Goal: Task Accomplishment & Management: Manage account settings

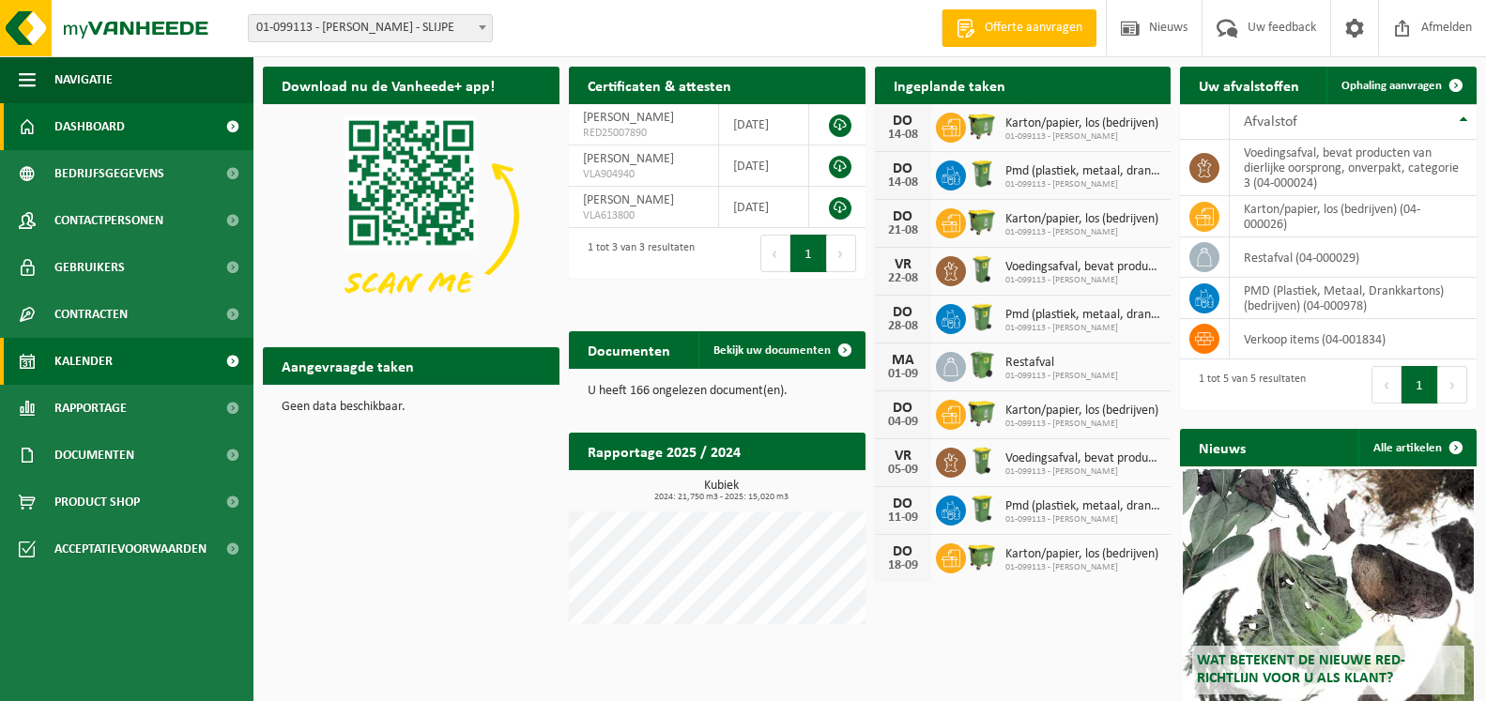
click at [122, 358] on link "Kalender" at bounding box center [126, 361] width 253 height 47
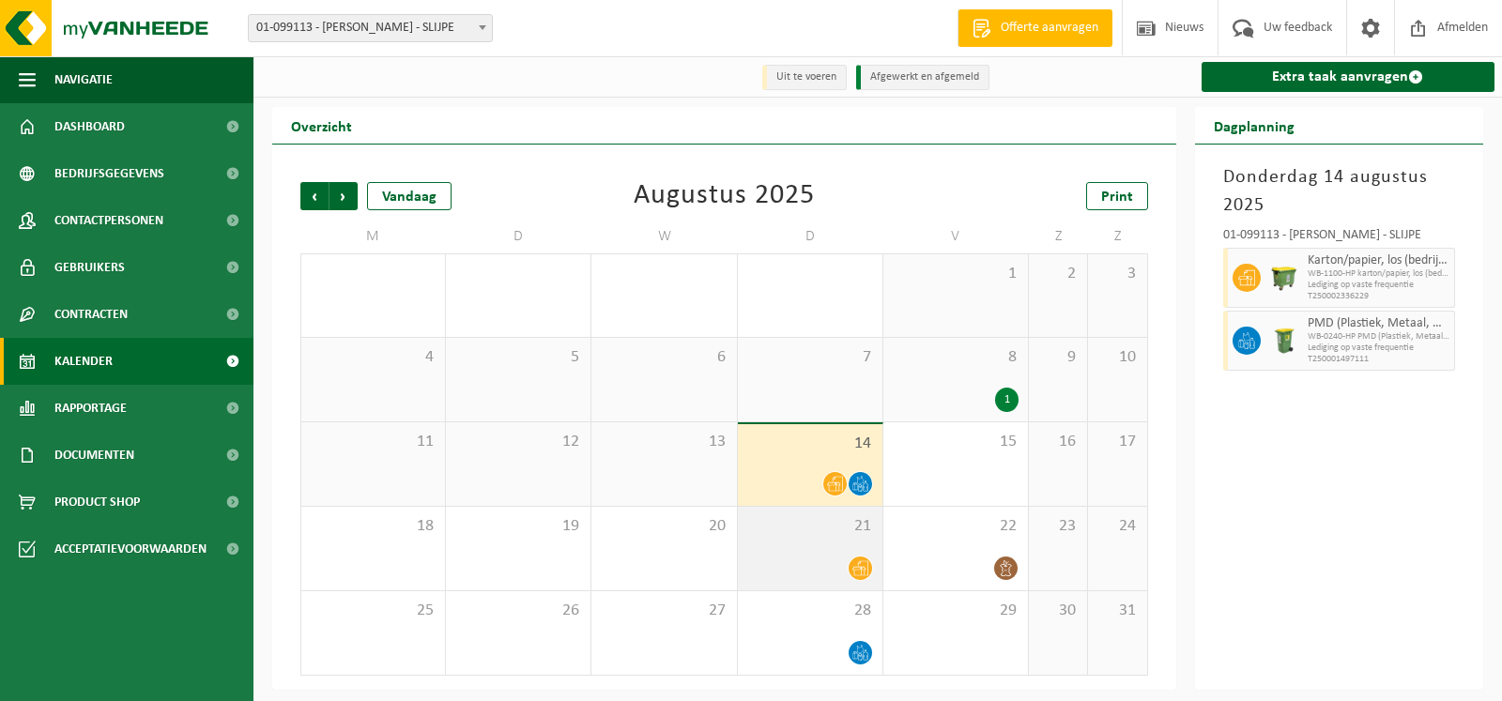
click at [859, 572] on icon at bounding box center [860, 568] width 16 height 15
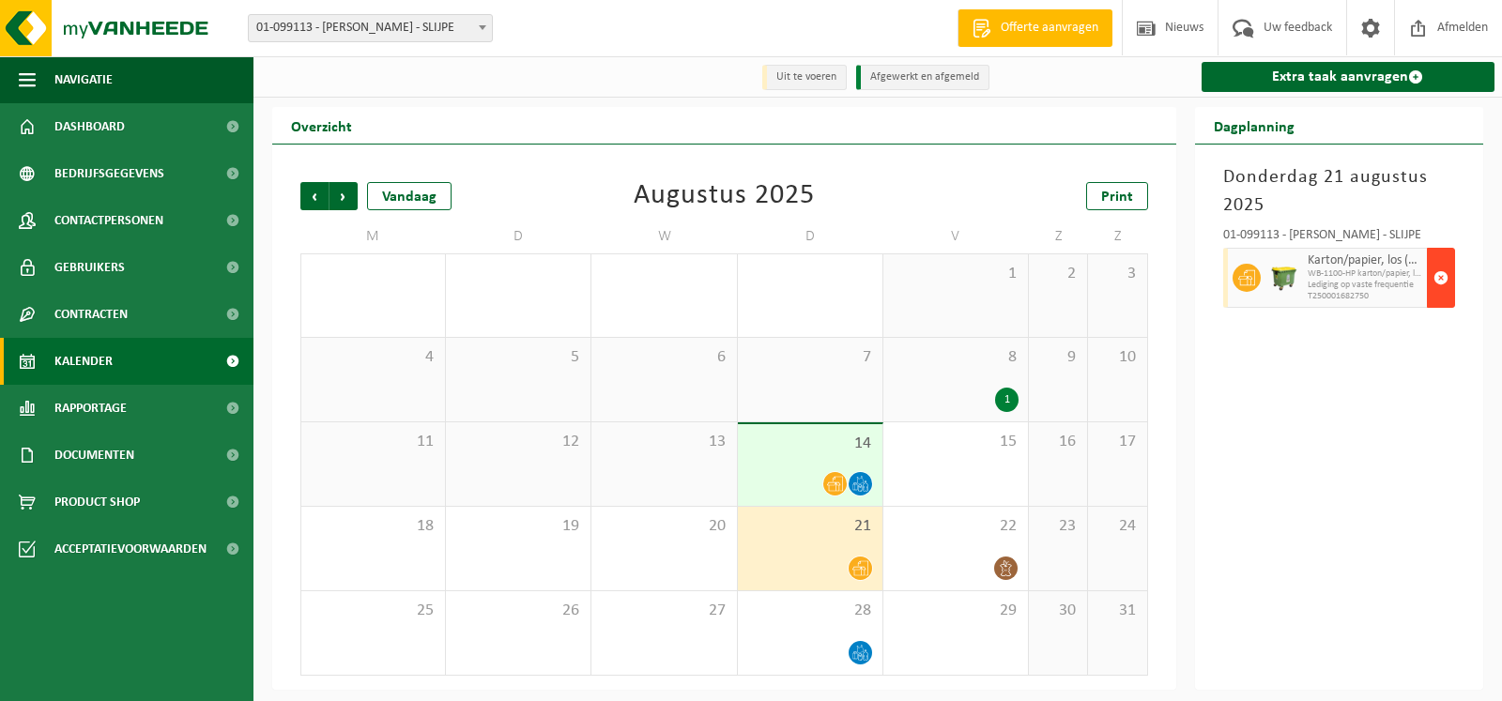
click at [1440, 268] on span "button" at bounding box center [1440, 278] width 15 height 38
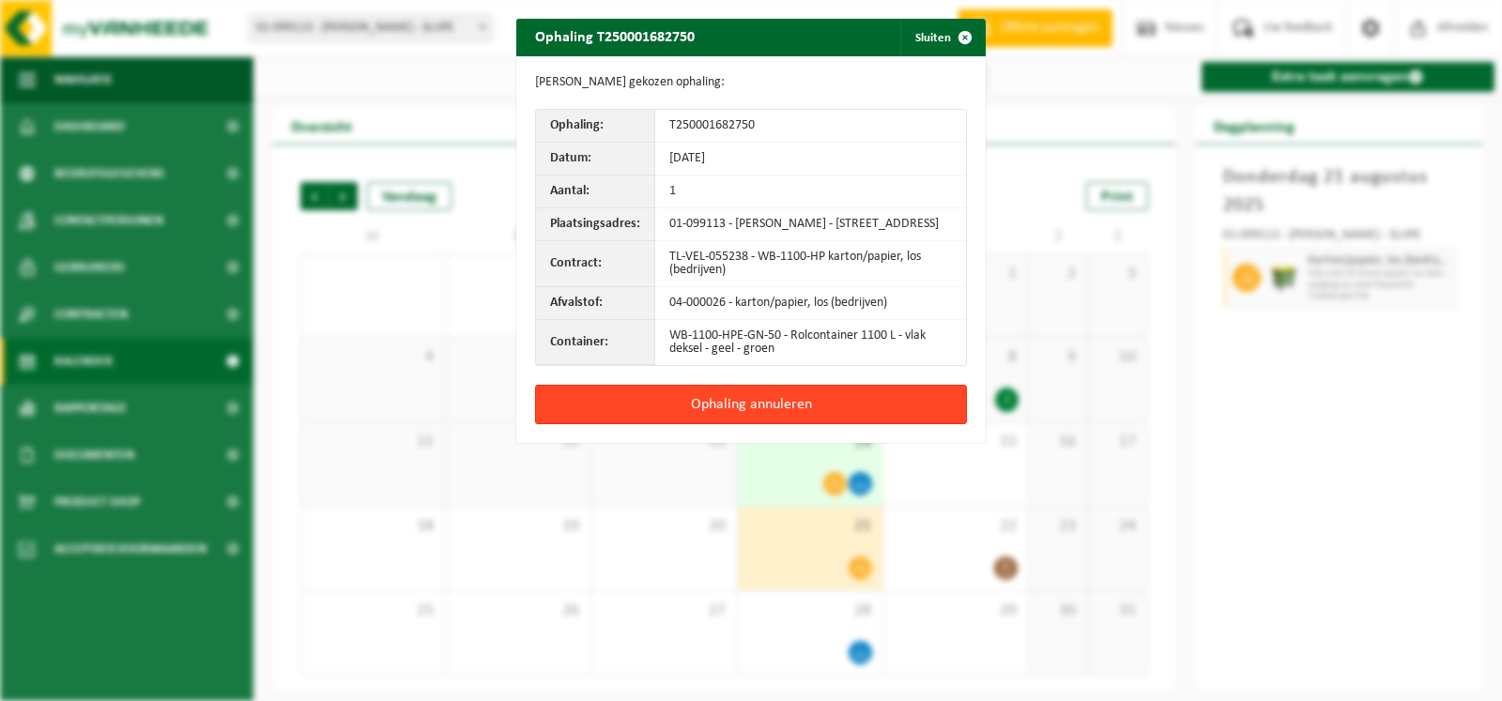
click at [661, 405] on button "Ophaling annuleren" at bounding box center [751, 404] width 432 height 39
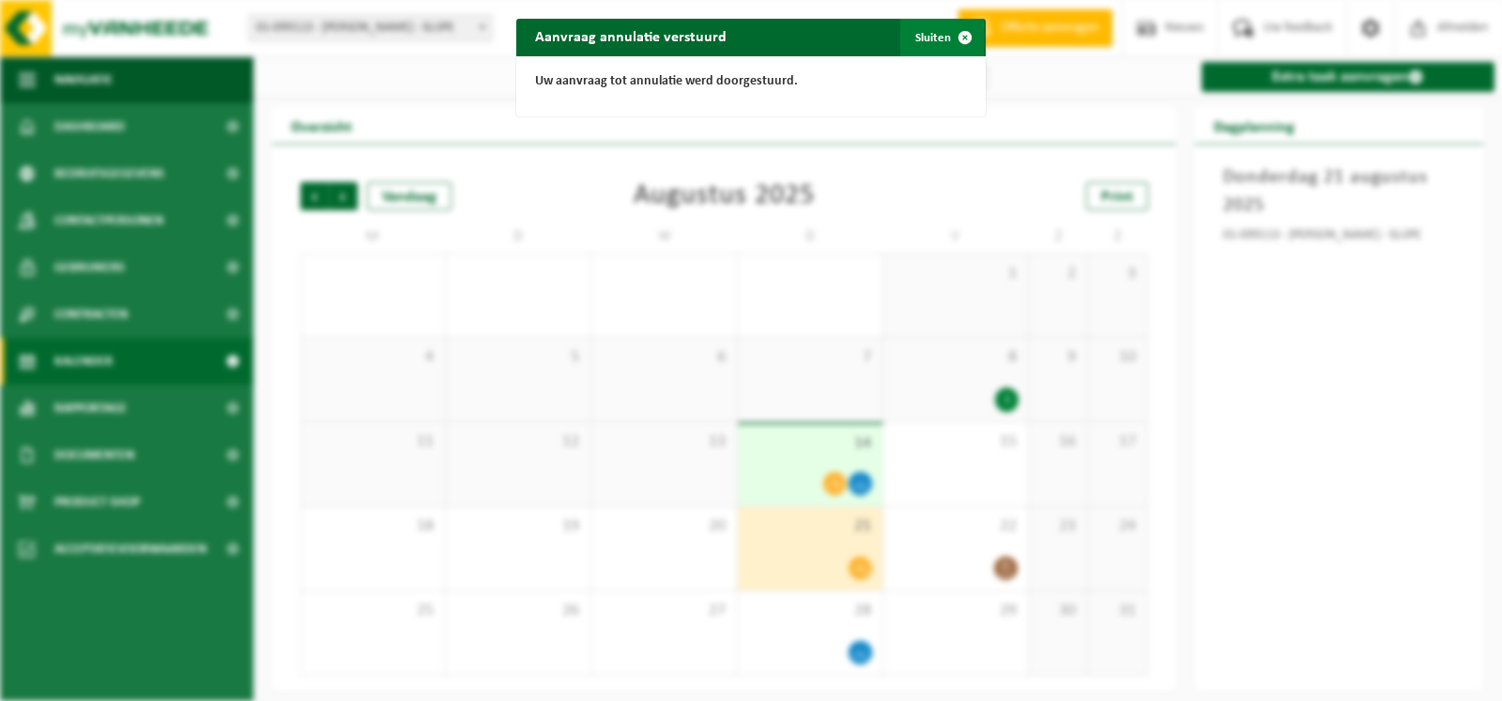
click at [946, 37] on span "button" at bounding box center [965, 38] width 38 height 38
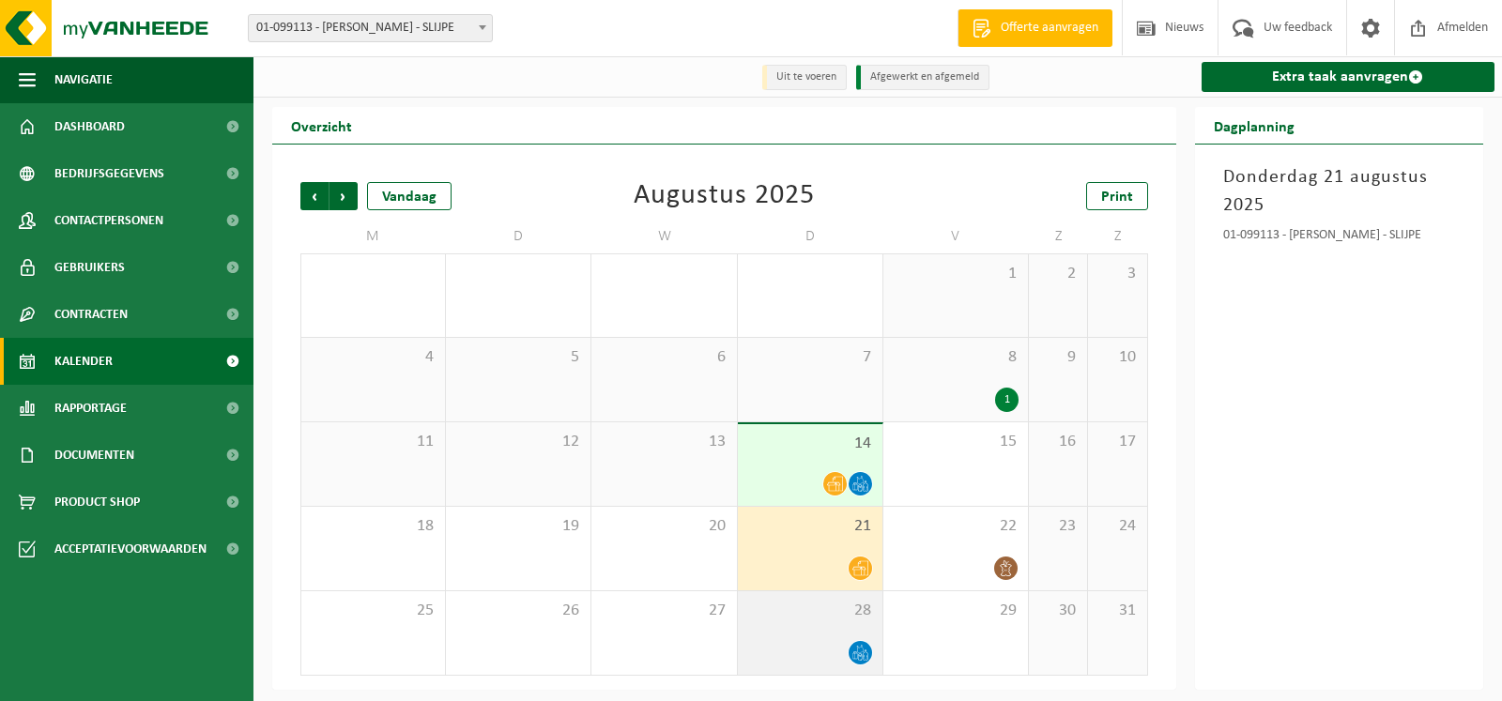
click at [850, 652] on span at bounding box center [860, 652] width 23 height 23
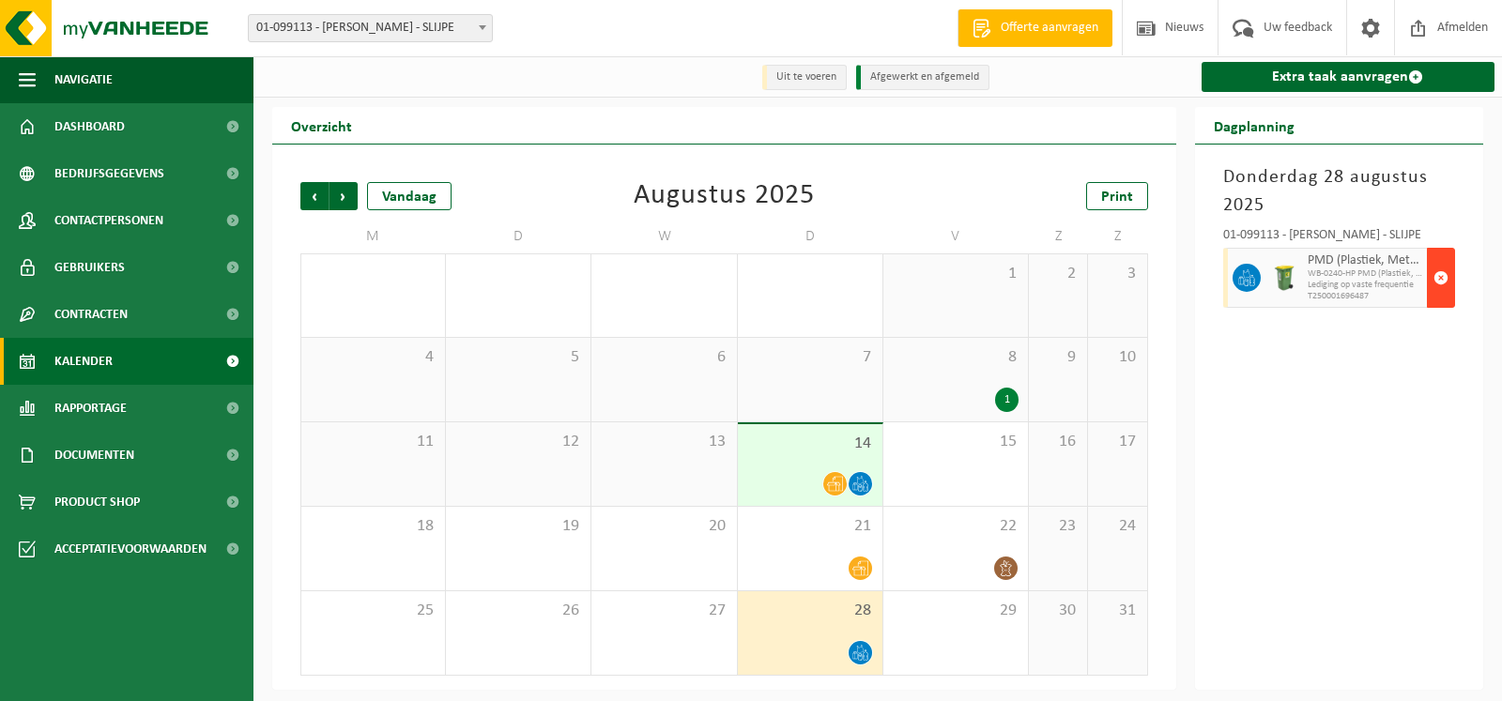
click at [1447, 280] on span "button" at bounding box center [1440, 278] width 15 height 38
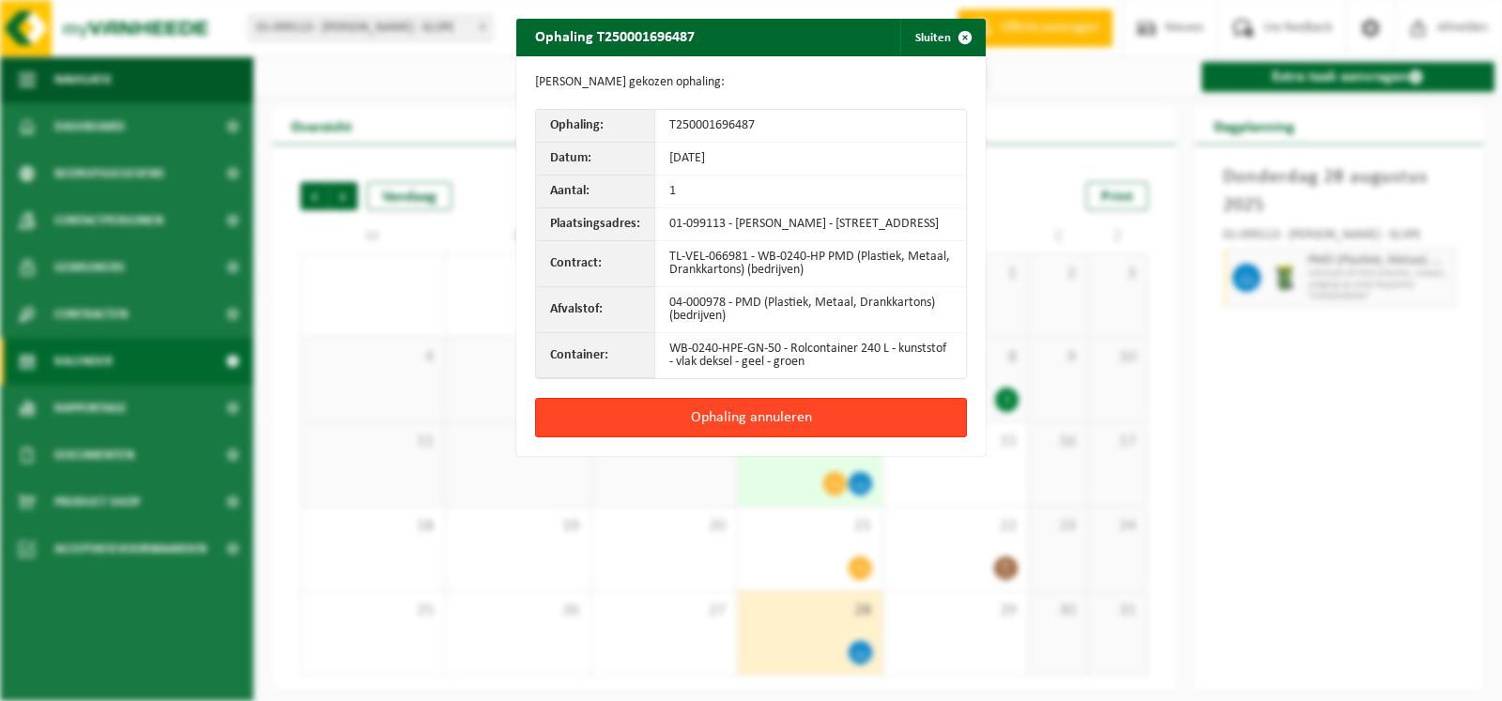
click at [808, 430] on button "Ophaling annuleren" at bounding box center [751, 417] width 432 height 39
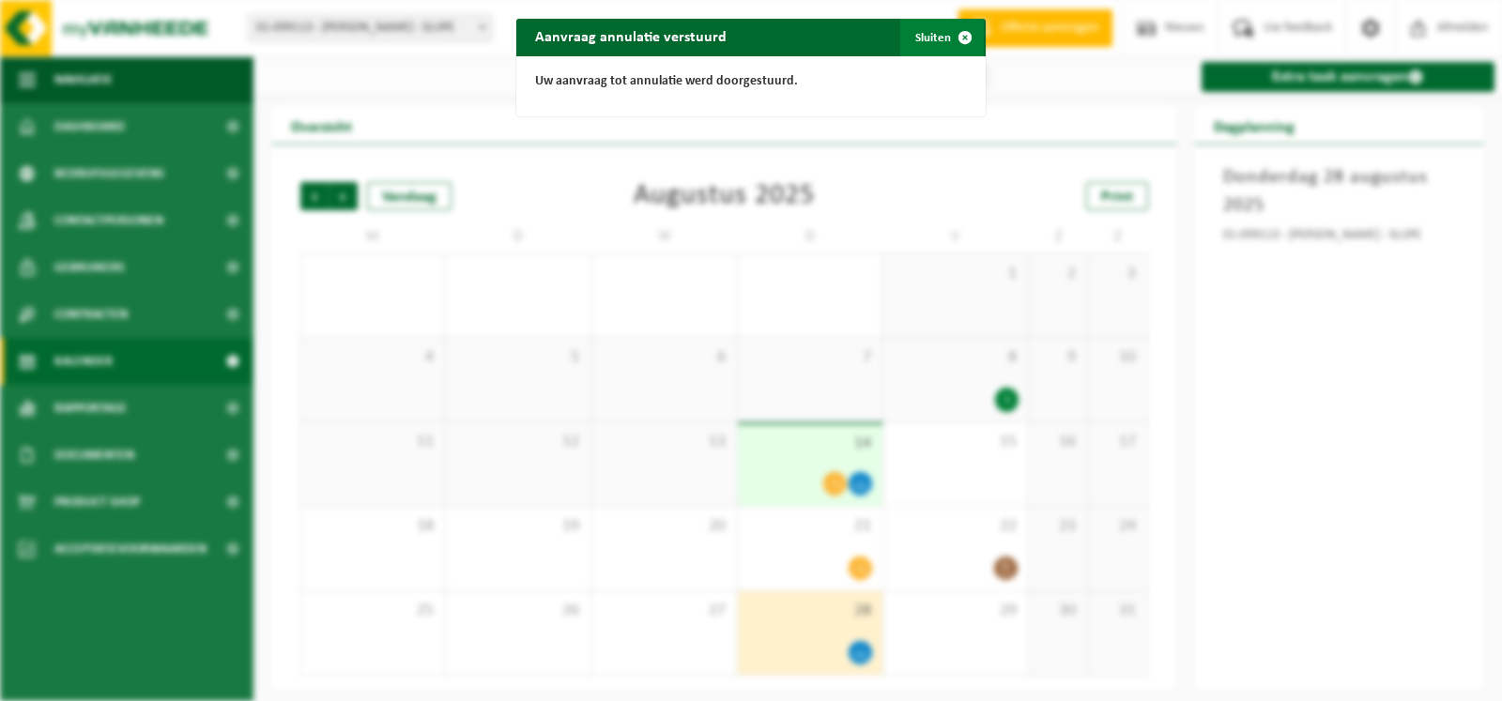
click at [931, 34] on button "Sluiten" at bounding box center [942, 38] width 84 height 38
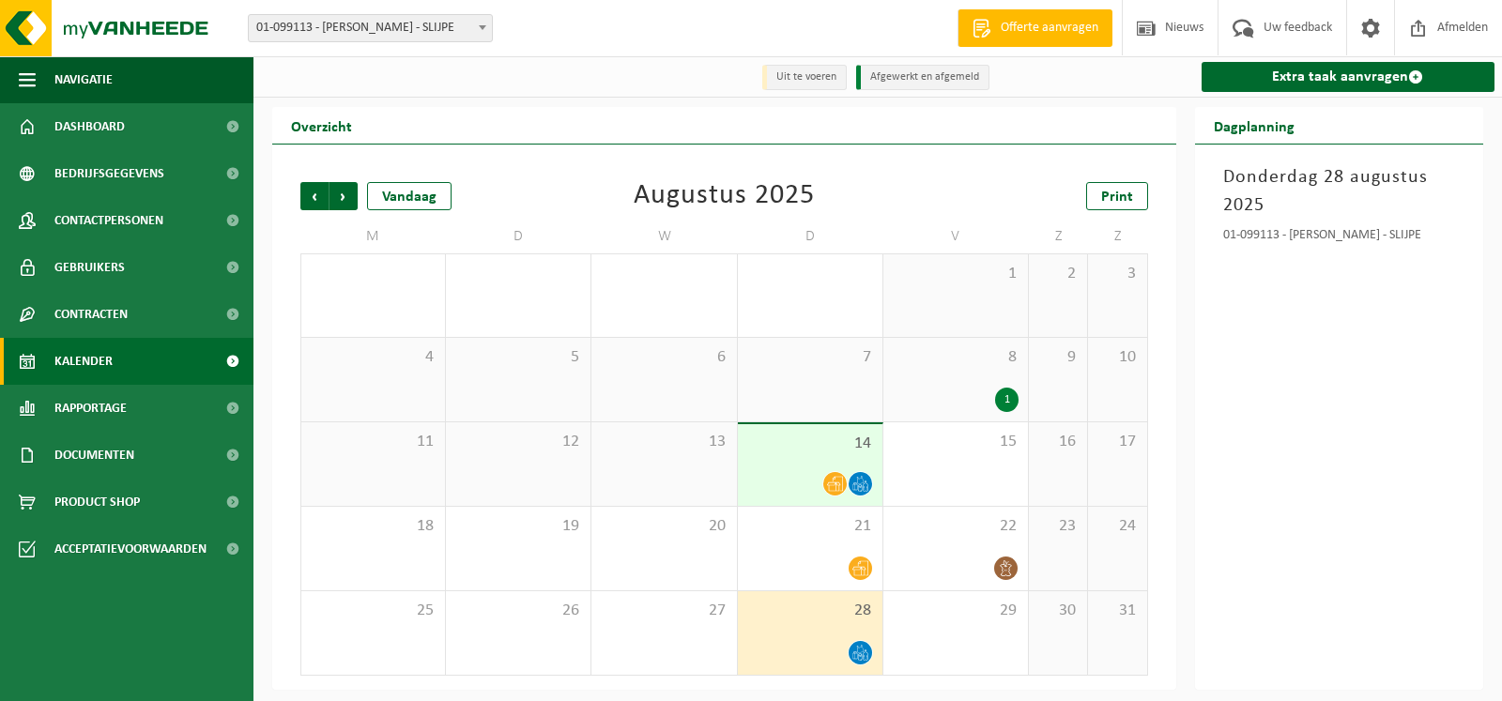
click at [90, 357] on span "Kalender" at bounding box center [83, 361] width 58 height 47
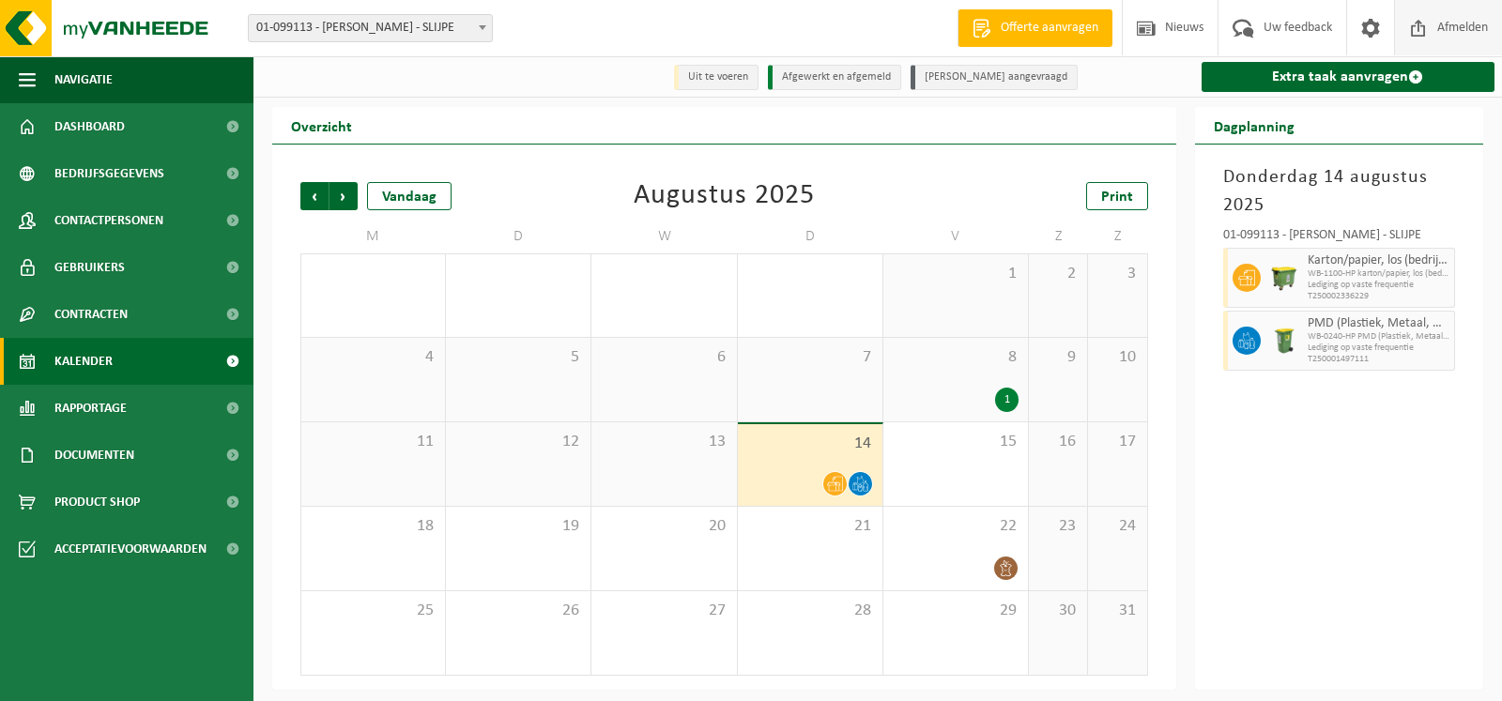
click at [1428, 23] on span at bounding box center [1418, 27] width 28 height 55
